Goal: Find specific page/section: Find specific page/section

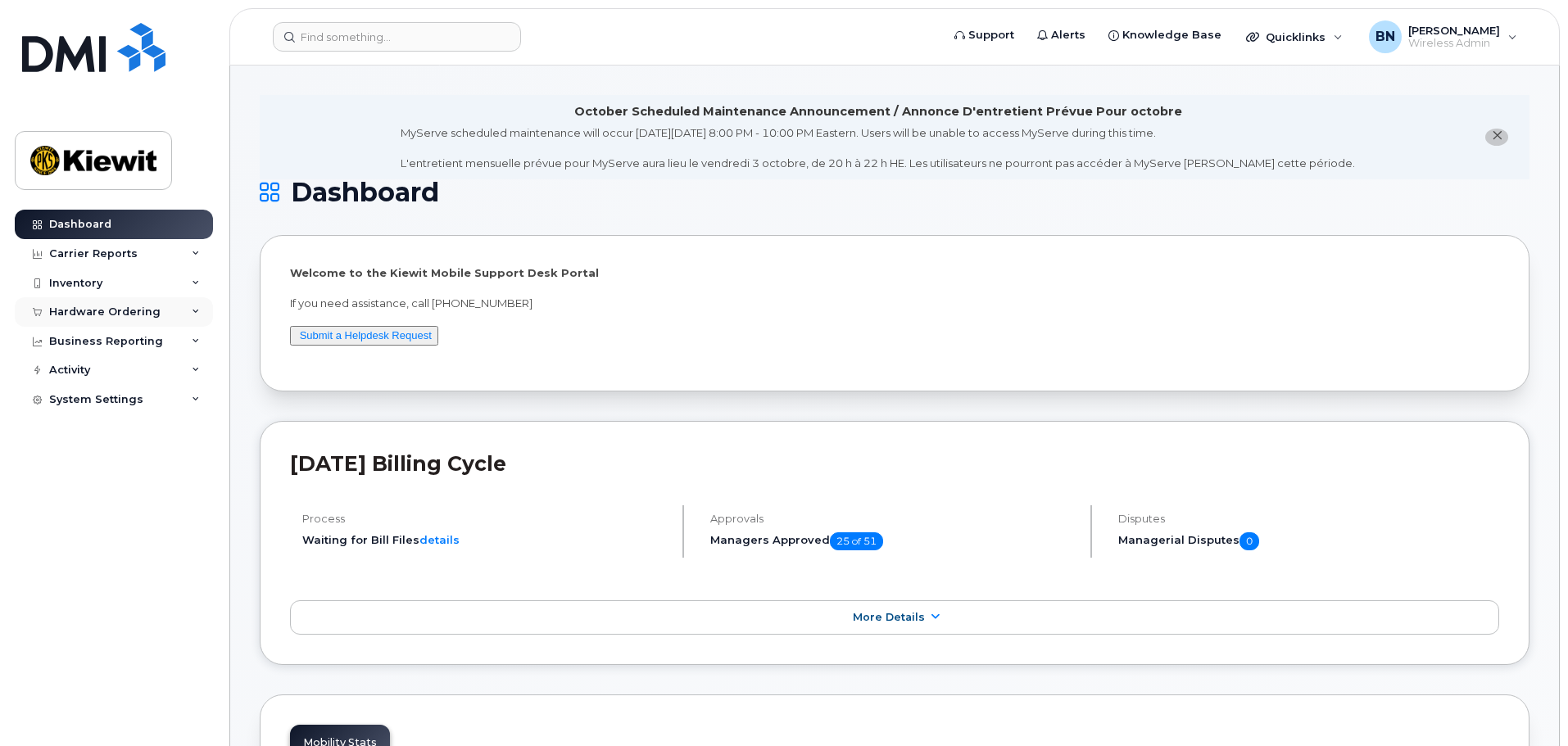
click at [147, 316] on div "Hardware Ordering" at bounding box center [105, 312] width 111 height 13
click at [133, 338] on link "Overview" at bounding box center [128, 342] width 170 height 31
click at [176, 280] on div "Inventory" at bounding box center [113, 283] width 199 height 30
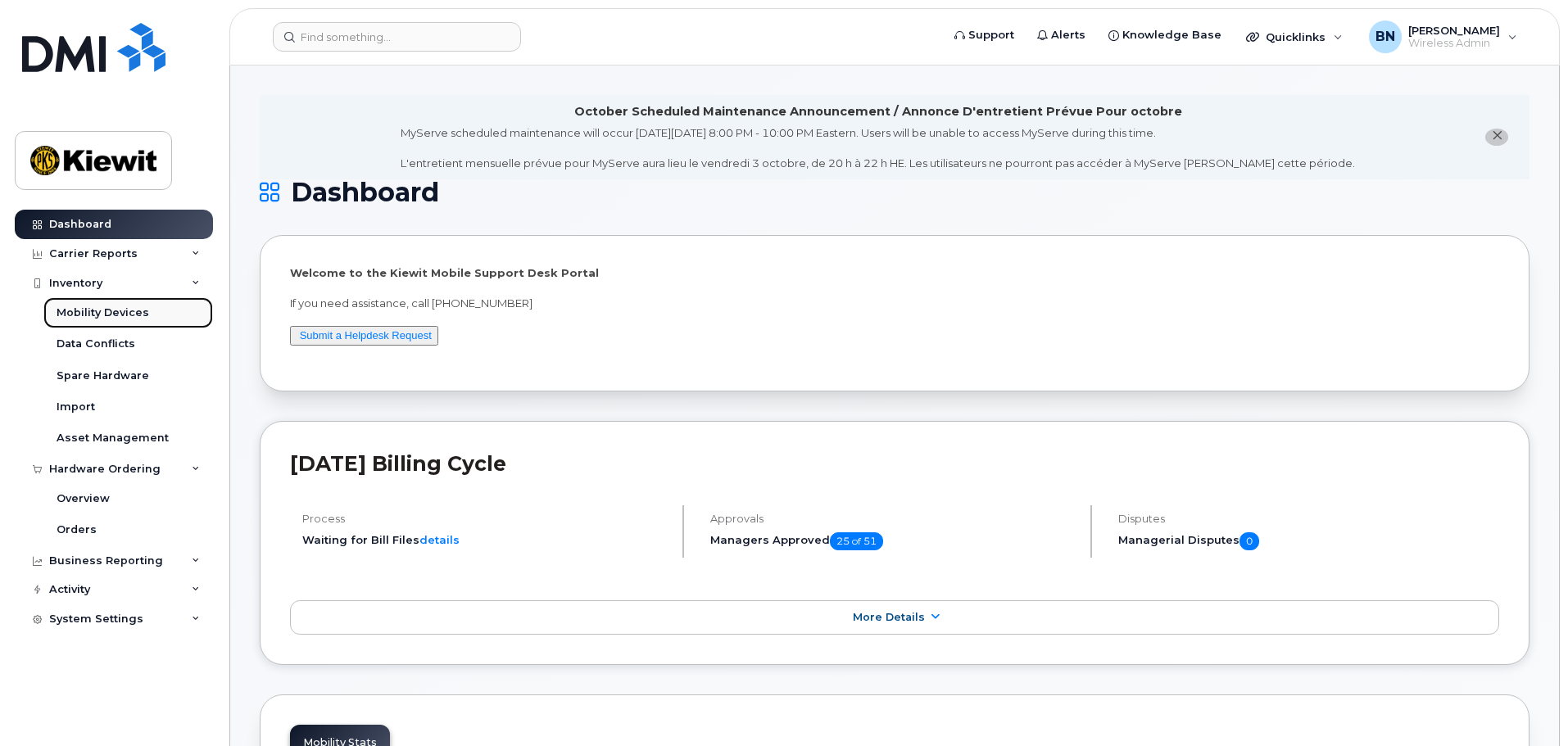
click at [125, 311] on div "Mobility Devices" at bounding box center [102, 313] width 93 height 14
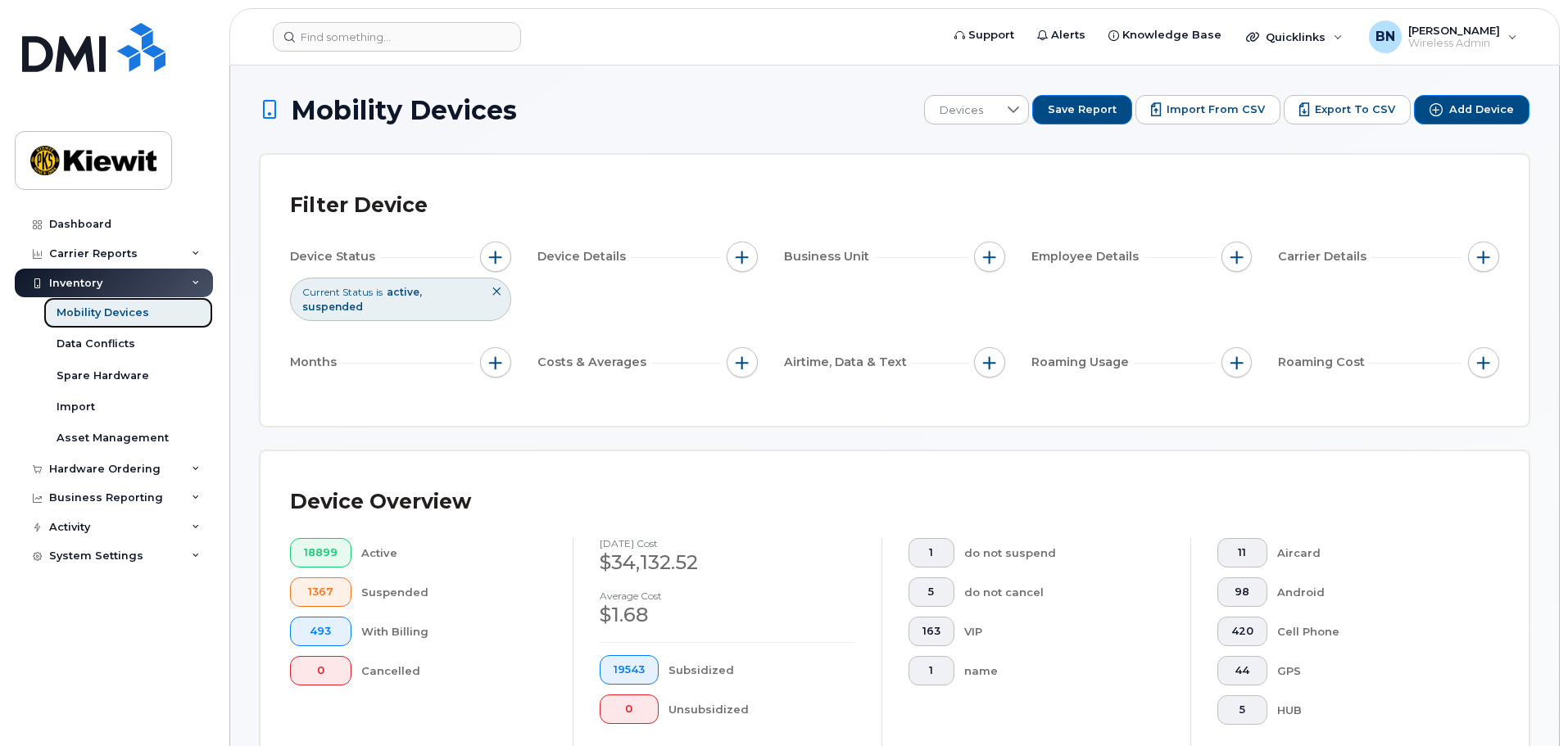
click at [137, 309] on div "Mobility Devices" at bounding box center [102, 313] width 93 height 14
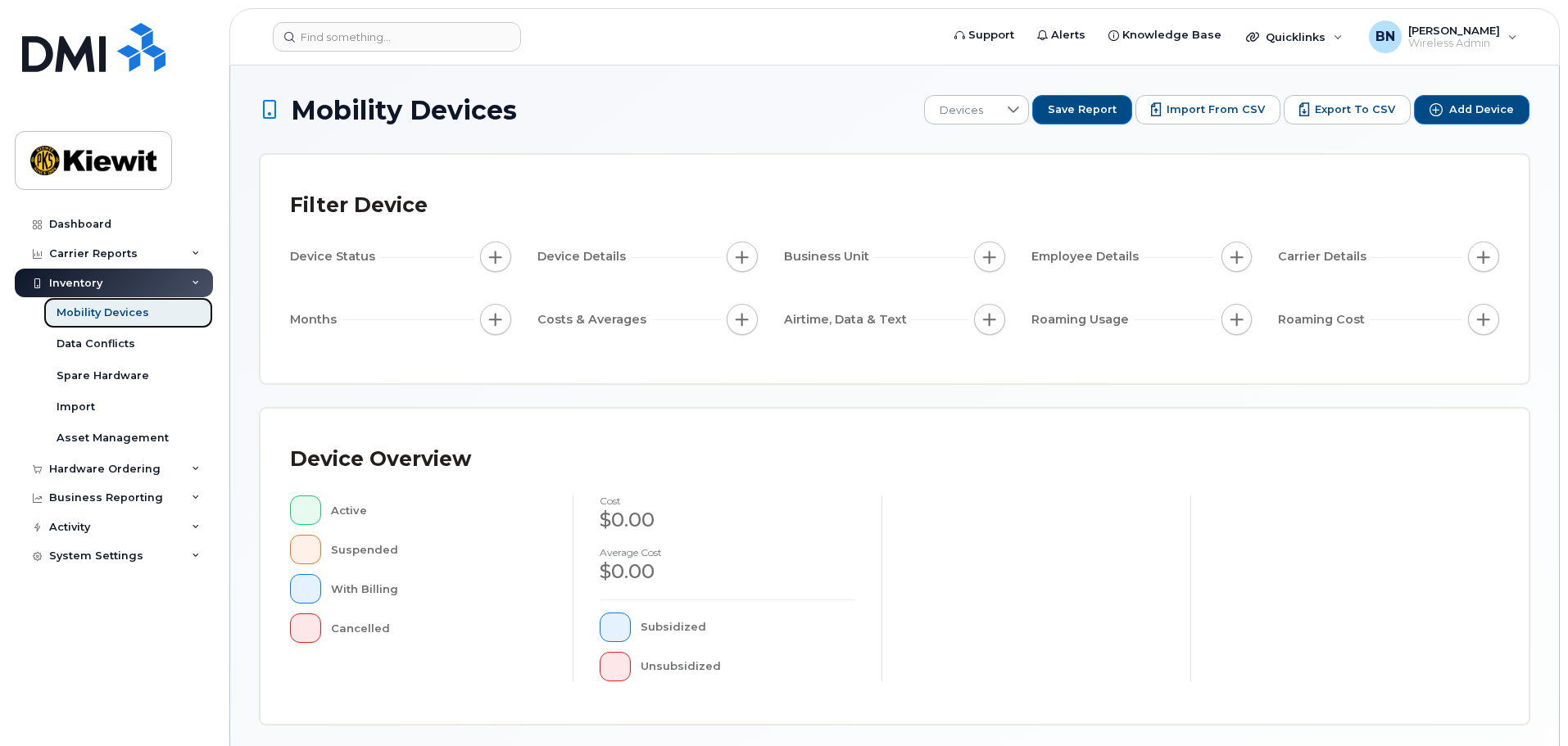
click at [153, 311] on link "Mobility Devices" at bounding box center [128, 313] width 170 height 31
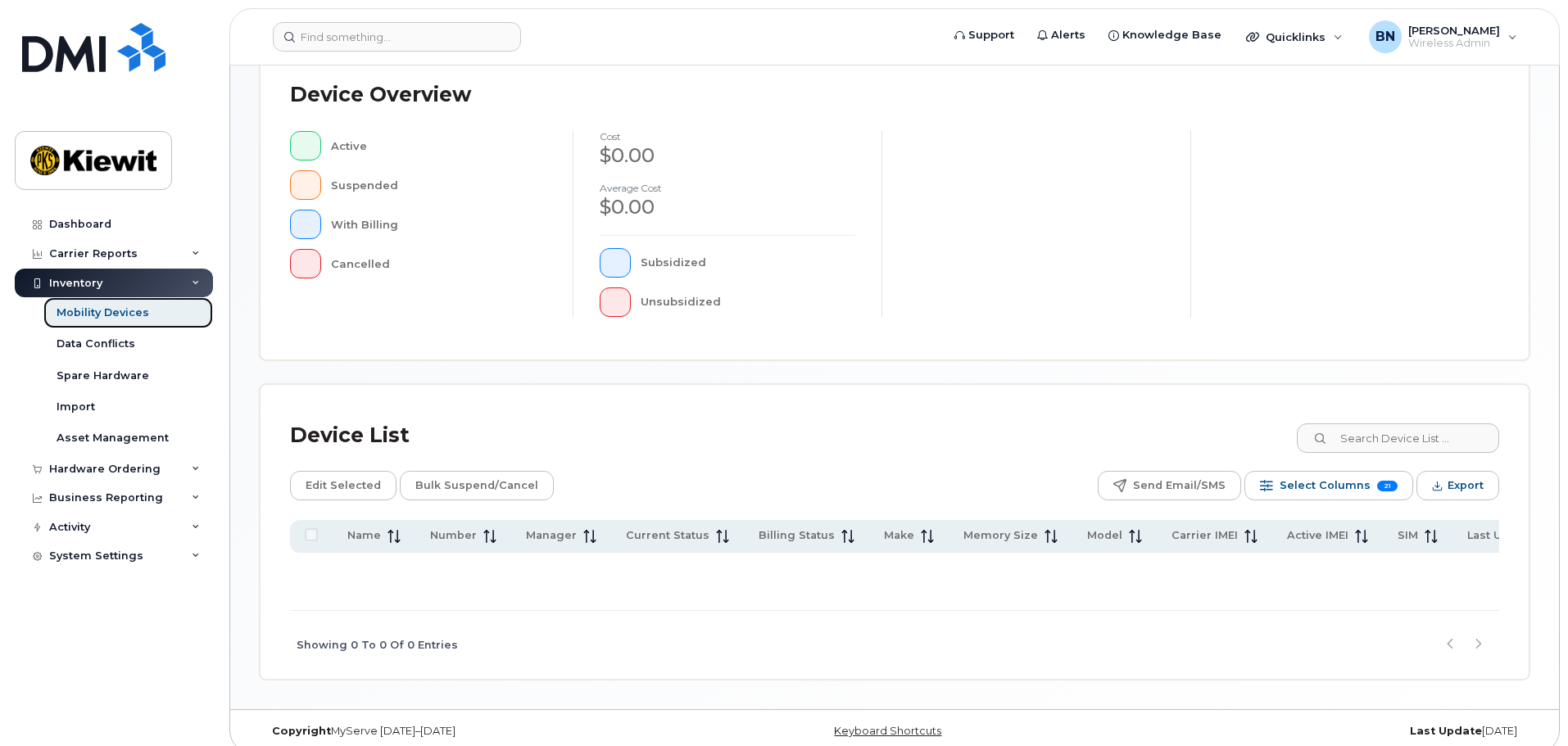
scroll to position [385, 0]
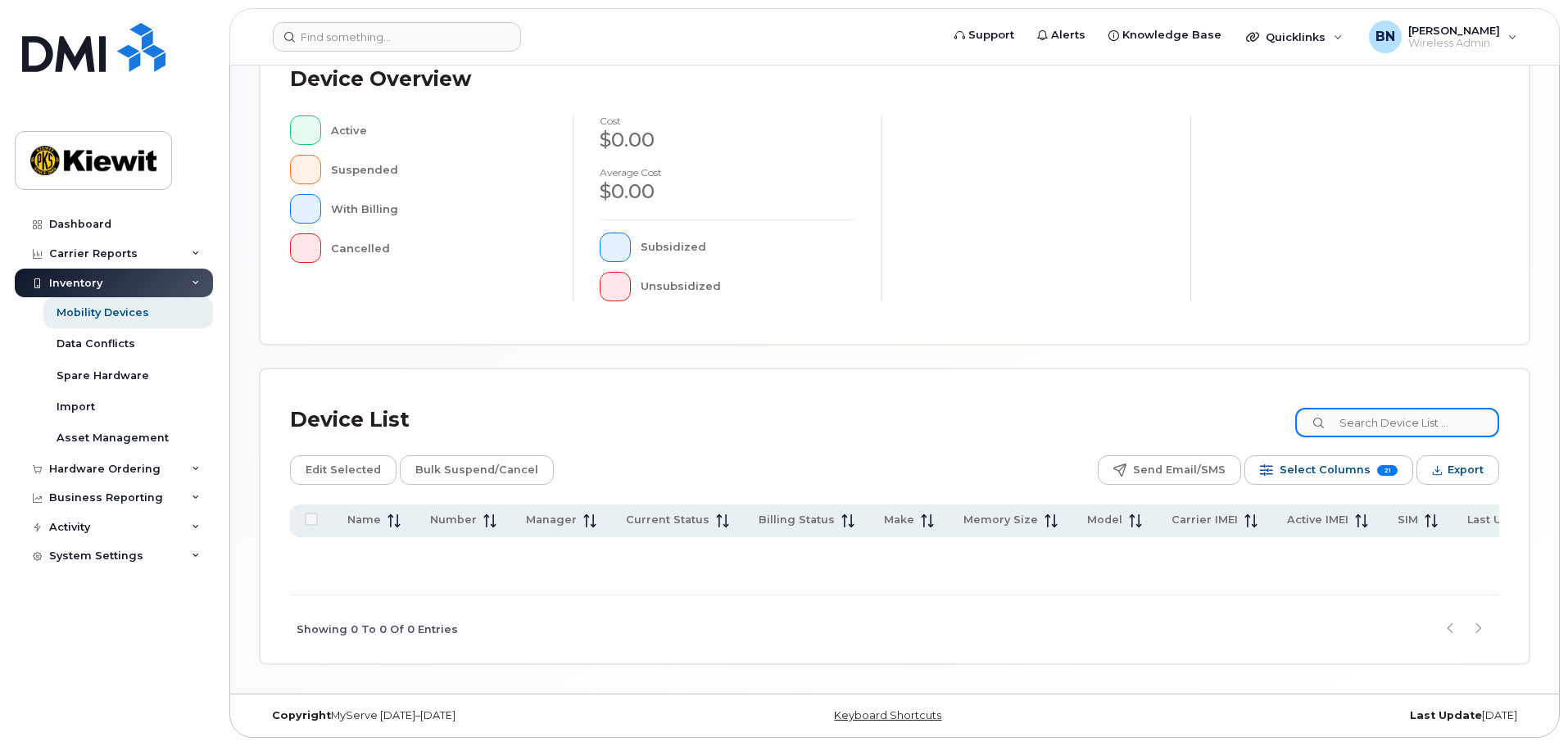
click at [1436, 417] on input at bounding box center [1397, 422] width 204 height 30
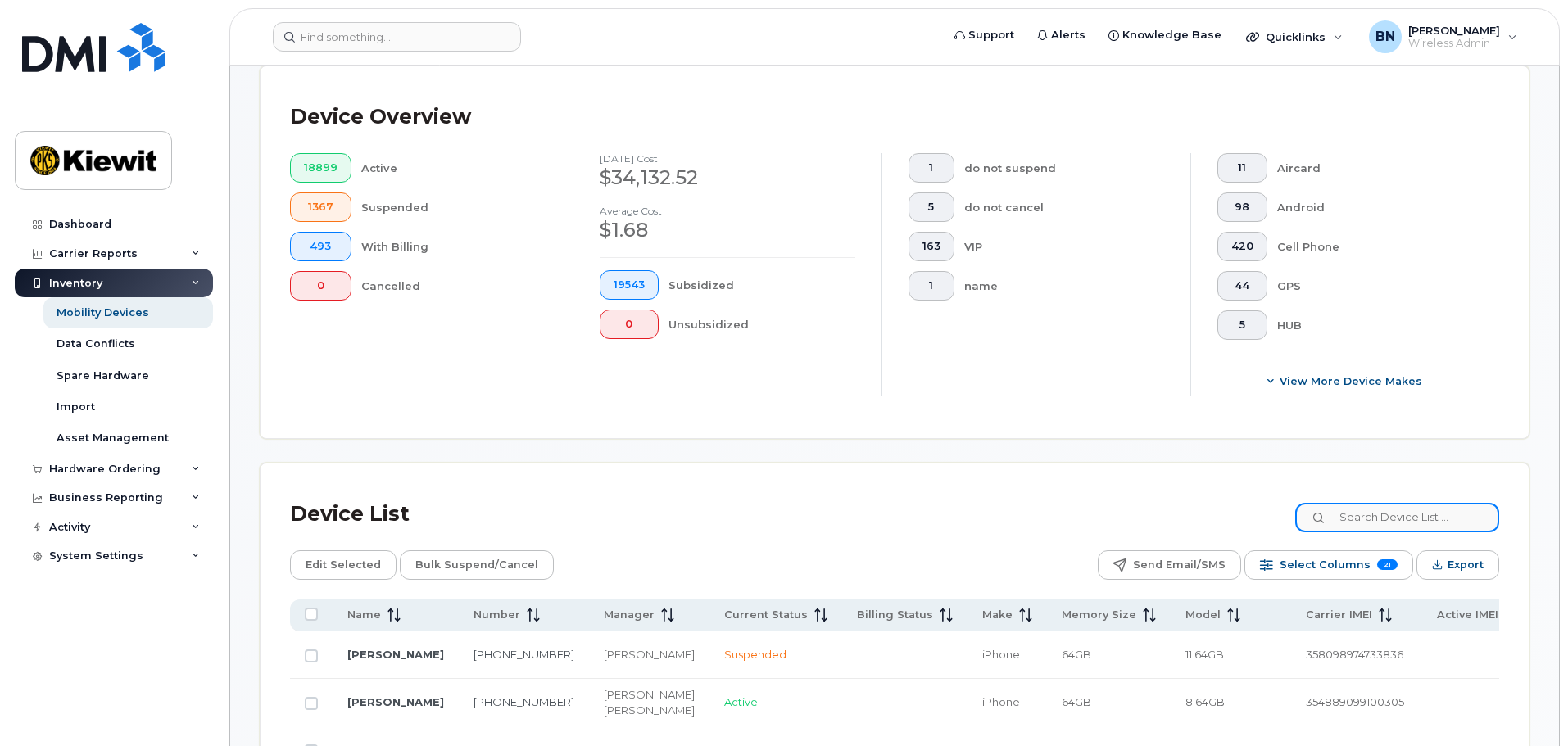
scroll to position [413, 0]
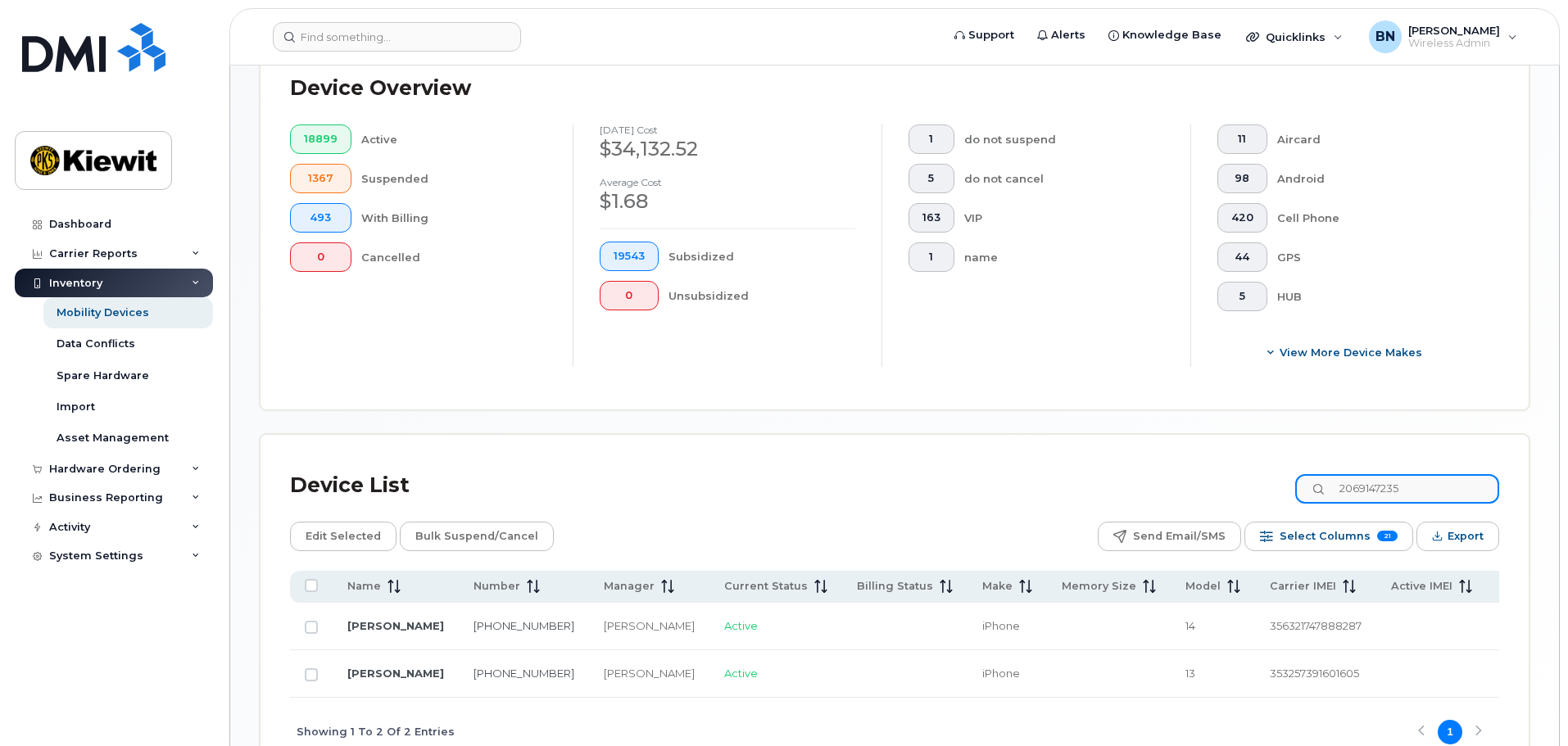
type input "2069147235"
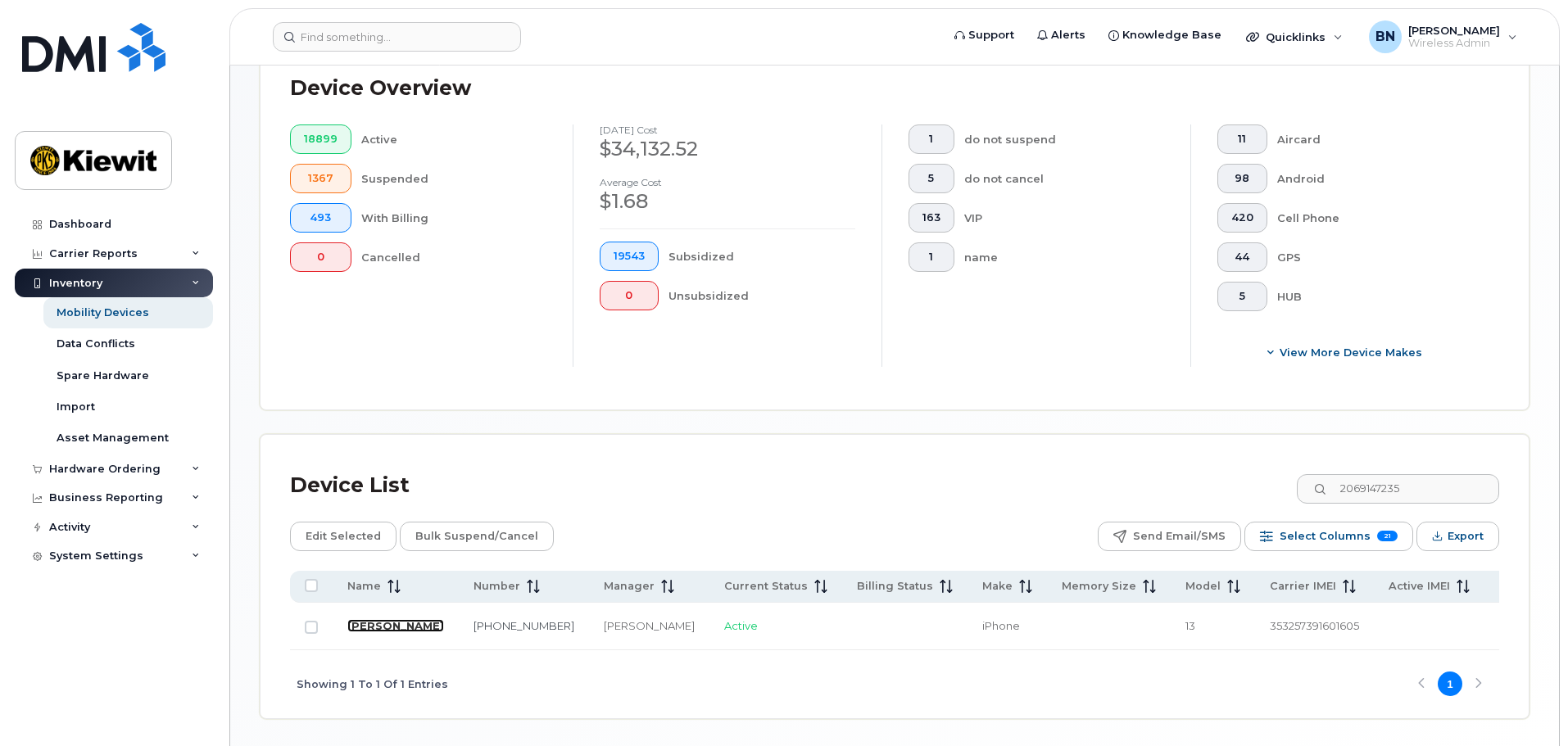
click at [388, 632] on link "[PERSON_NAME]" at bounding box center [396, 626] width 97 height 13
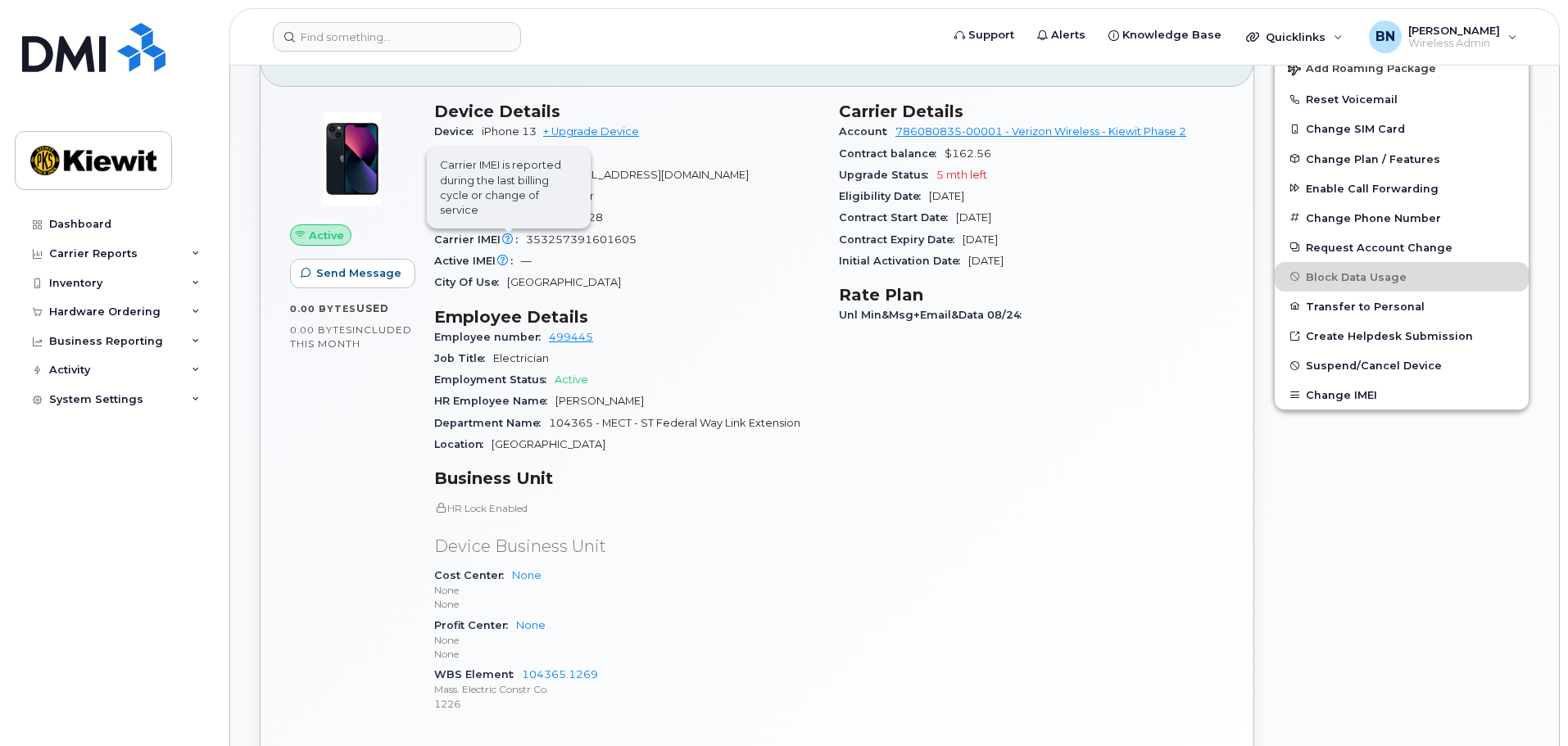
scroll to position [410, 0]
